Goal: Task Accomplishment & Management: Manage account settings

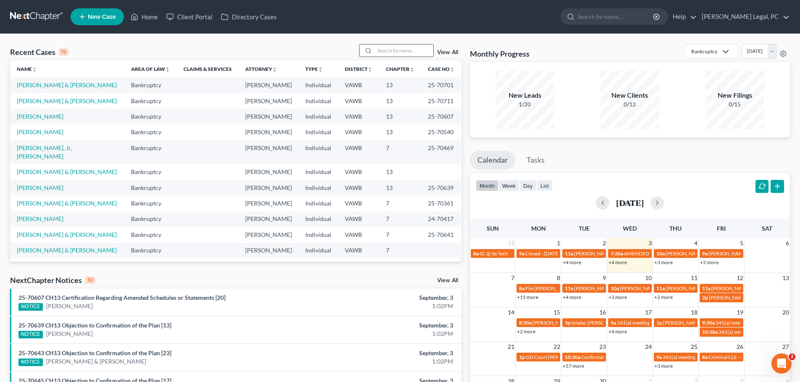
click at [380, 52] on input "search" at bounding box center [403, 50] width 59 height 12
type input "crigger"
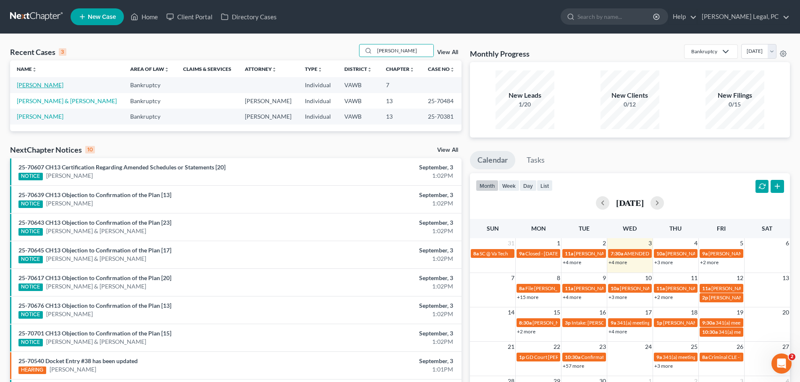
click at [39, 82] on link "[PERSON_NAME]" at bounding box center [40, 84] width 47 height 7
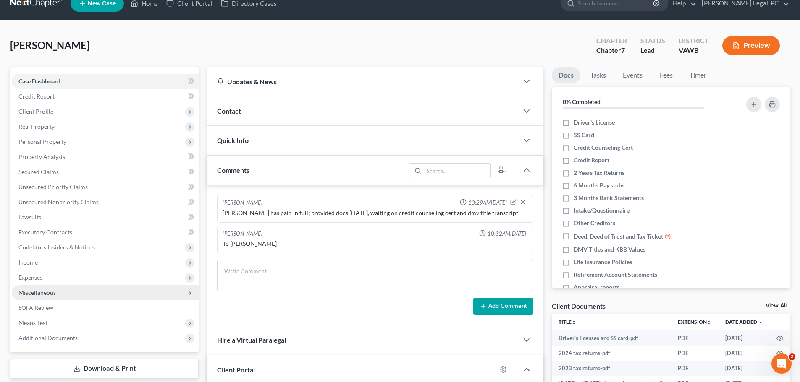
scroll to position [158, 0]
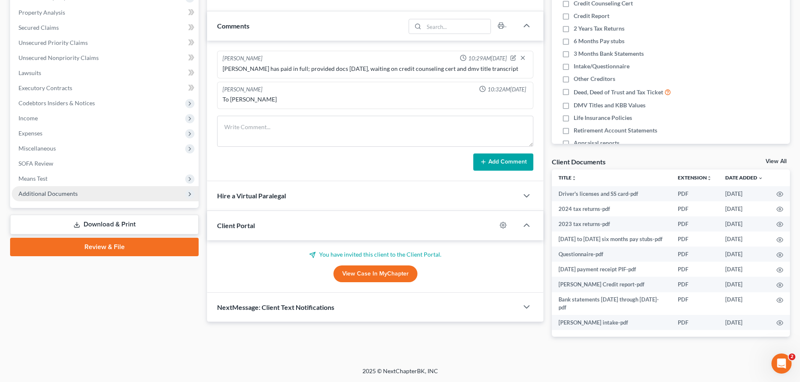
click at [48, 194] on span "Additional Documents" at bounding box center [47, 193] width 59 height 7
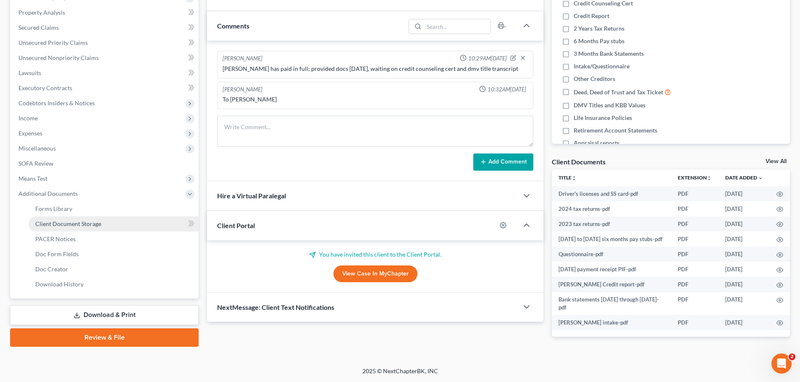
click at [51, 220] on span "Client Document Storage" at bounding box center [68, 223] width 66 height 7
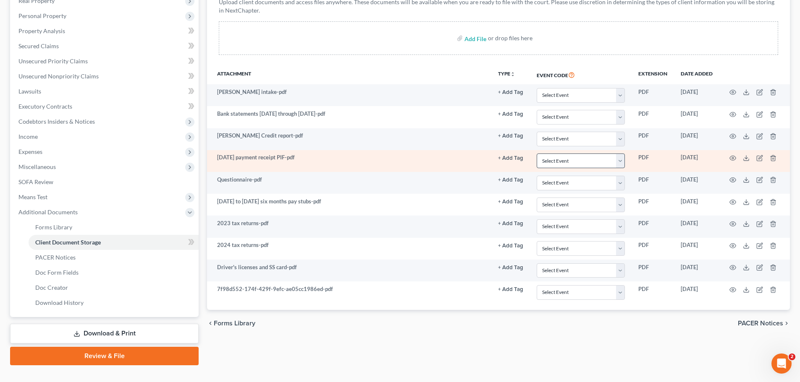
scroll to position [154, 0]
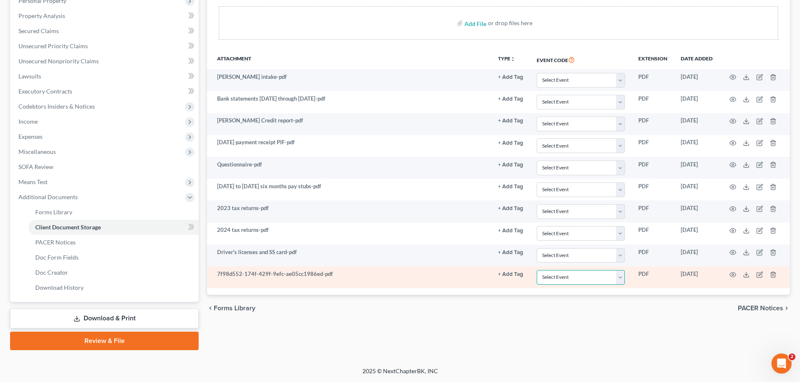
click at [619, 276] on select "Select Event Certificate of Credit Counseling" at bounding box center [580, 277] width 88 height 15
select select "0"
click at [536, 270] on select "Select Event Certificate of Credit Counseling" at bounding box center [580, 277] width 88 height 15
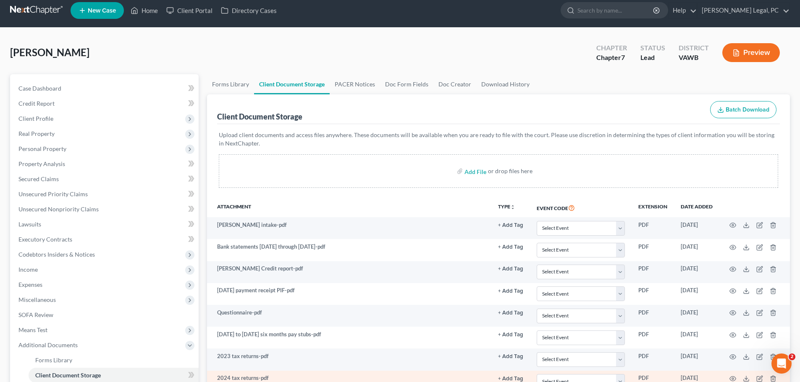
scroll to position [0, 0]
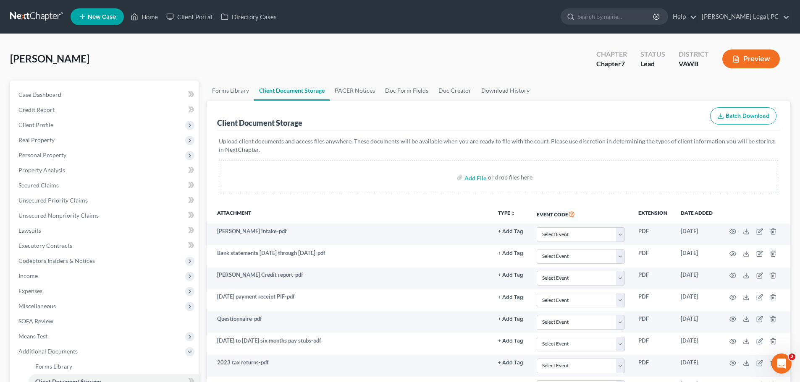
click at [30, 18] on link at bounding box center [37, 16] width 54 height 15
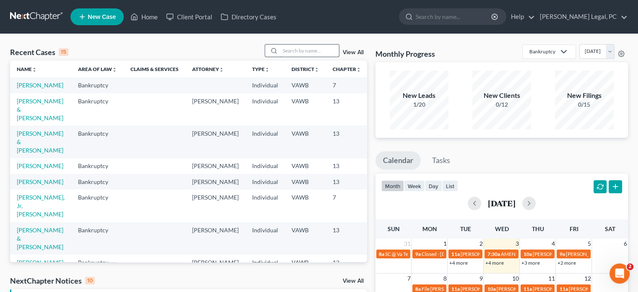
click at [300, 47] on input "search" at bounding box center [309, 50] width 59 height 12
type input "[PERSON_NAME]"
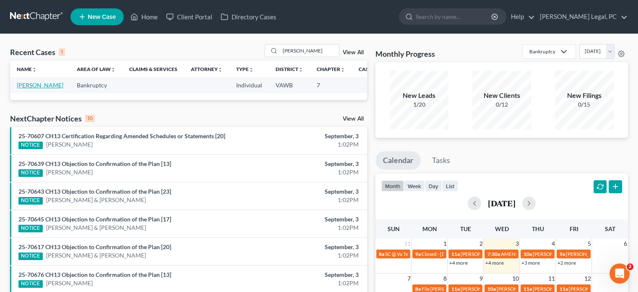
click at [31, 86] on link "[PERSON_NAME]" at bounding box center [40, 84] width 47 height 7
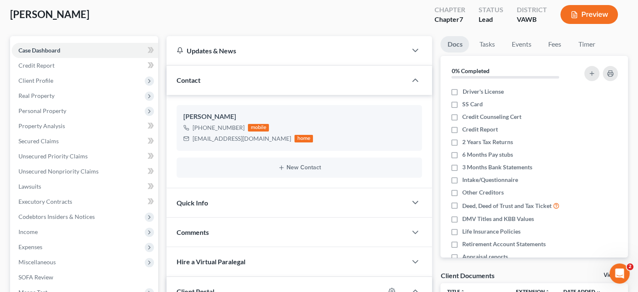
scroll to position [210, 0]
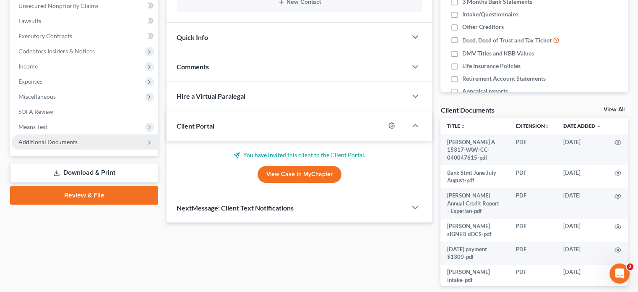
click at [40, 139] on span "Additional Documents" at bounding box center [47, 141] width 59 height 7
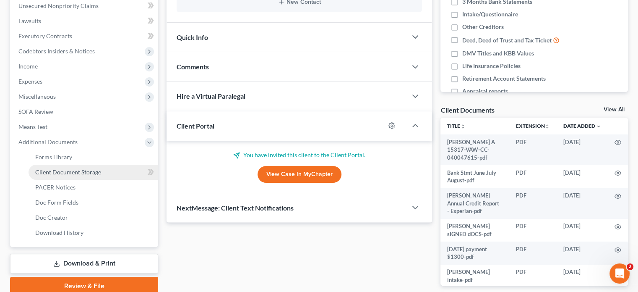
drag, startPoint x: 76, startPoint y: 172, endPoint x: 234, endPoint y: 178, distance: 158.0
click at [76, 172] on span "Client Document Storage" at bounding box center [68, 171] width 66 height 7
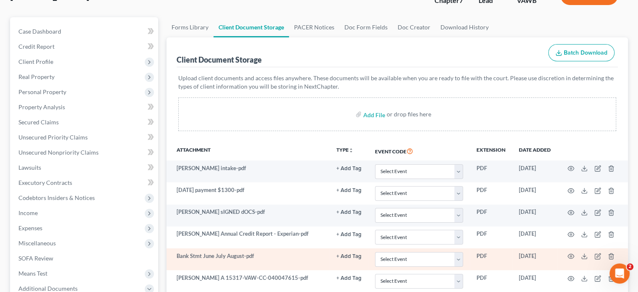
scroll to position [126, 0]
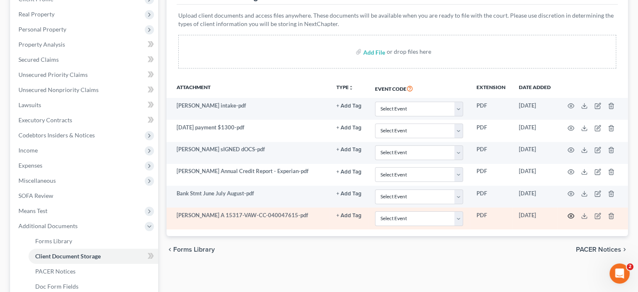
click at [570, 217] on icon "button" at bounding box center [571, 215] width 7 height 7
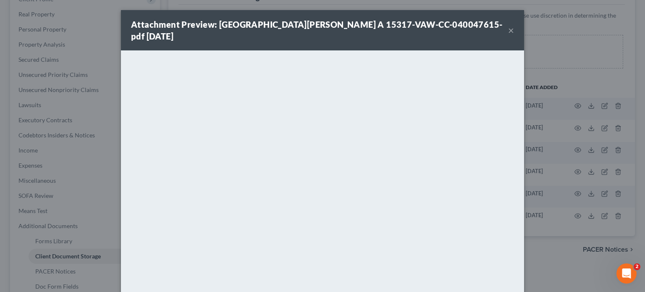
click at [510, 27] on button "×" at bounding box center [511, 30] width 6 height 10
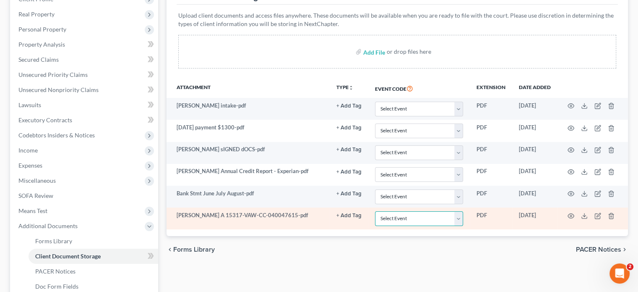
click at [461, 220] on select "Select Event Certificate of Credit Counseling" at bounding box center [419, 218] width 88 height 15
select select "0"
click at [375, 211] on select "Select Event Certificate of Credit Counseling" at bounding box center [419, 218] width 88 height 15
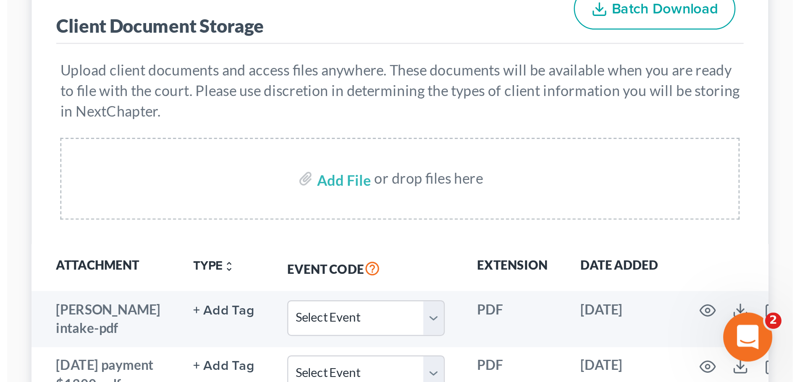
scroll to position [118, 0]
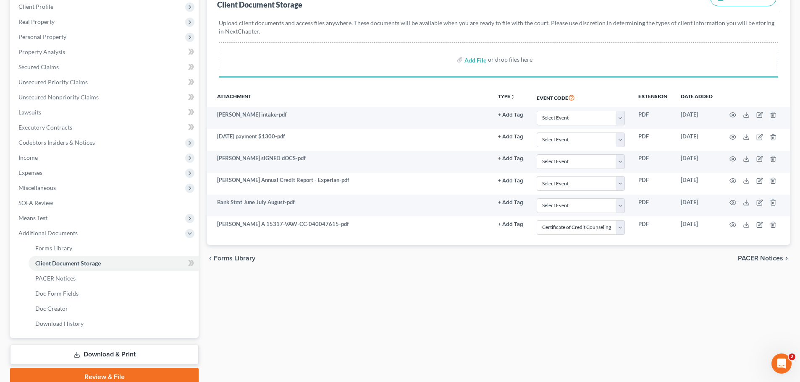
select select "0"
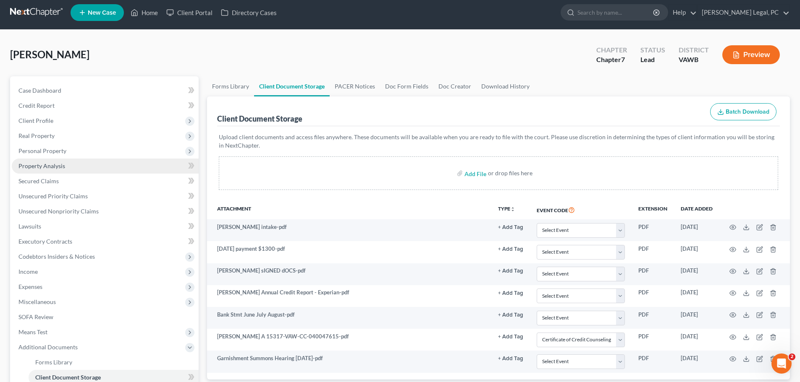
scroll to position [0, 0]
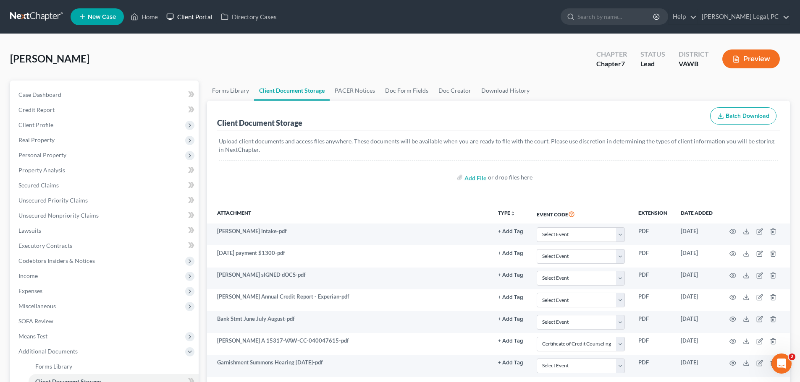
click at [190, 22] on link "Client Portal" at bounding box center [189, 16] width 55 height 15
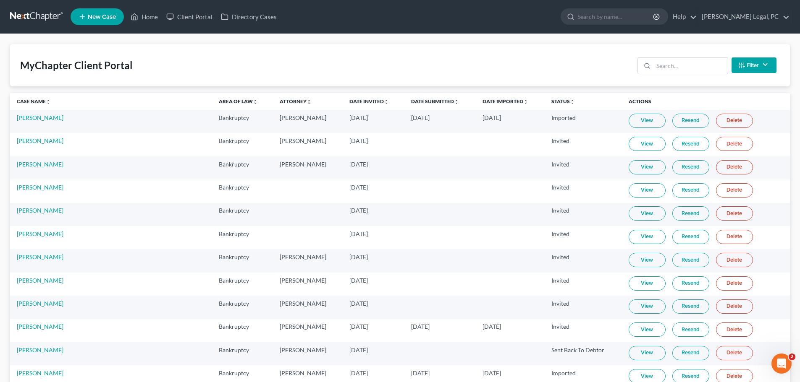
click at [49, 18] on link at bounding box center [37, 16] width 54 height 15
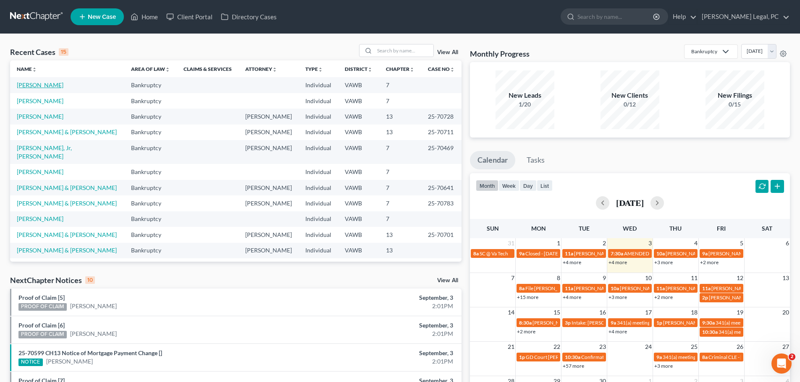
click at [43, 87] on link "[PERSON_NAME]" at bounding box center [40, 84] width 47 height 7
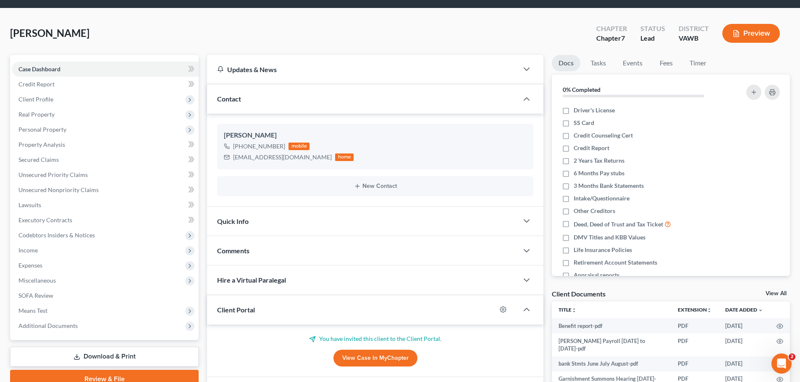
scroll to position [158, 0]
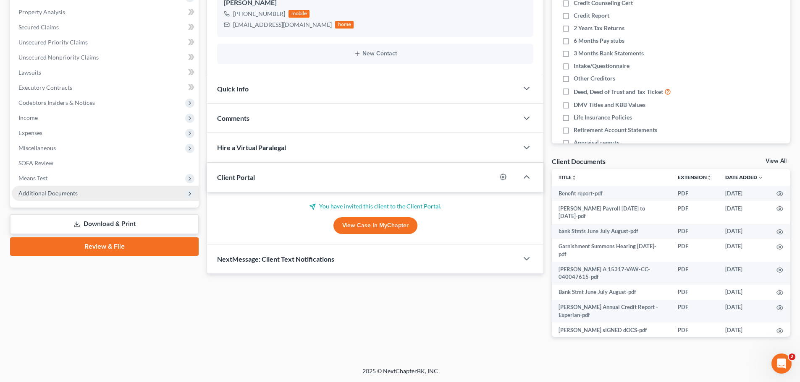
click at [63, 191] on span "Additional Documents" at bounding box center [47, 193] width 59 height 7
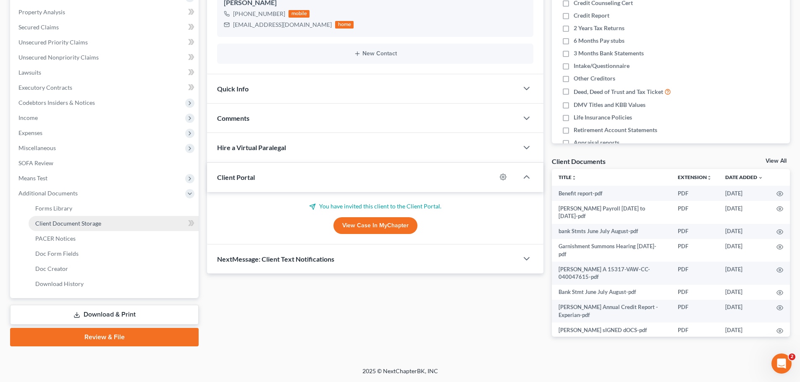
click at [69, 223] on span "Client Document Storage" at bounding box center [68, 223] width 66 height 7
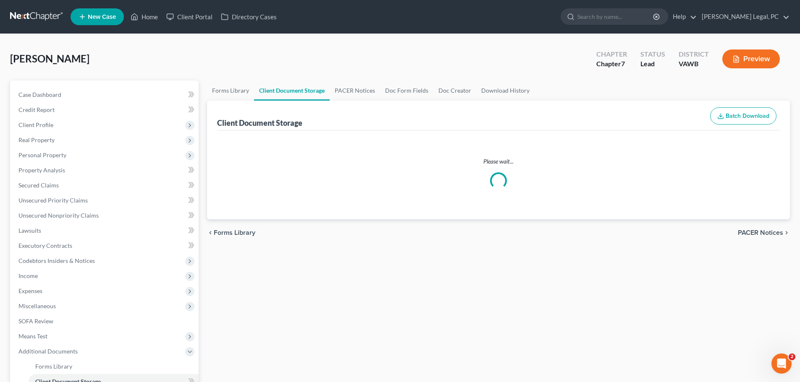
select select "0"
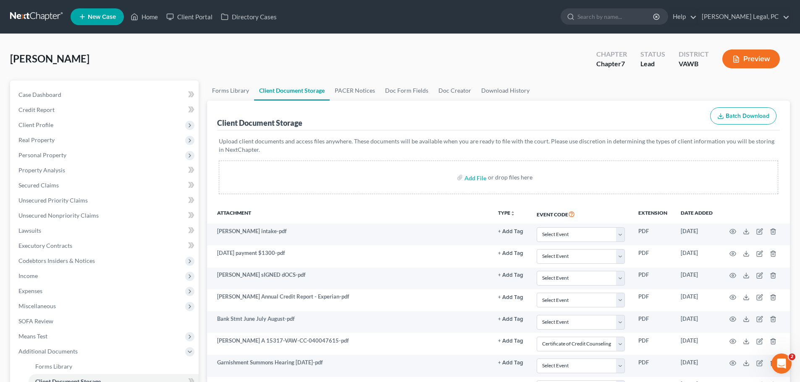
select select "0"
drag, startPoint x: 48, startPoint y: 12, endPoint x: 53, endPoint y: 23, distance: 11.8
click at [48, 13] on link at bounding box center [37, 16] width 54 height 15
